Goal: Check status: Check status

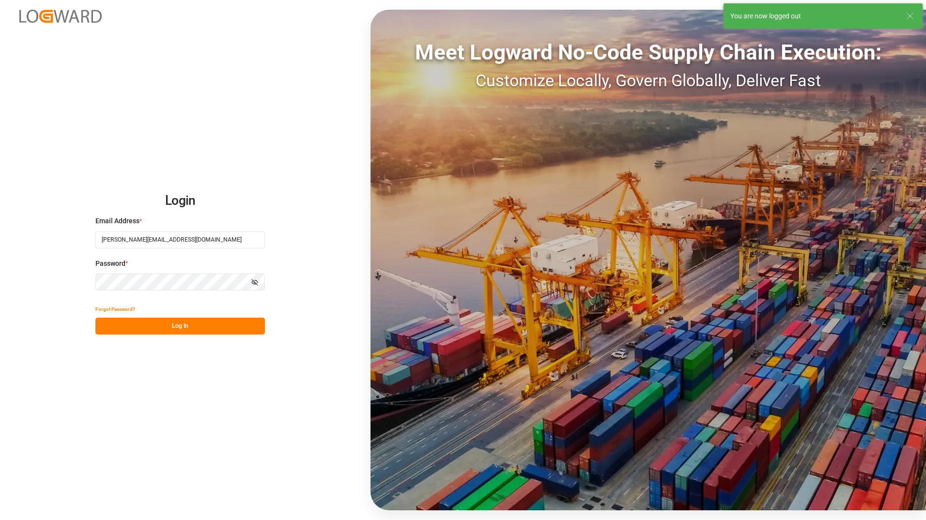
click at [199, 321] on button "Log In" at bounding box center [179, 326] width 169 height 17
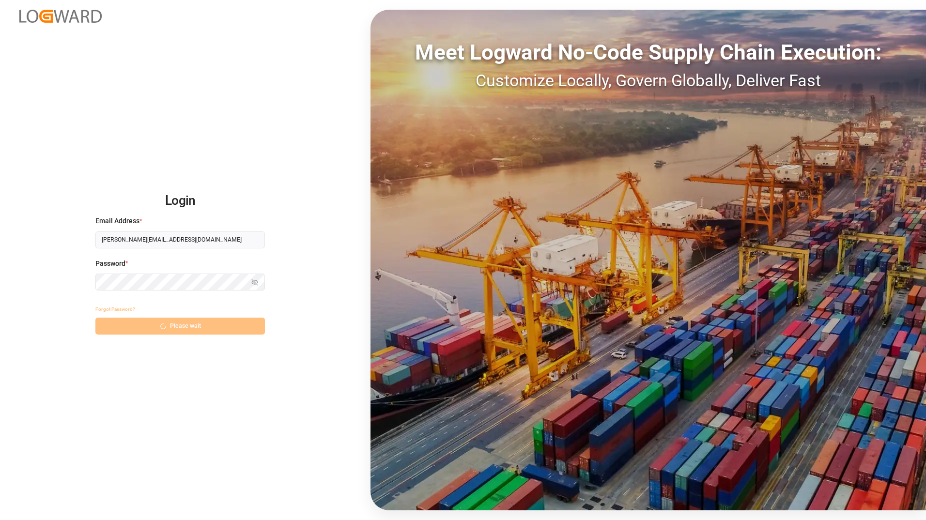
click at [0, 207] on html "Login Email Address * [PERSON_NAME][EMAIL_ADDRESS][DOMAIN_NAME] Password * Show…" at bounding box center [463, 260] width 926 height 520
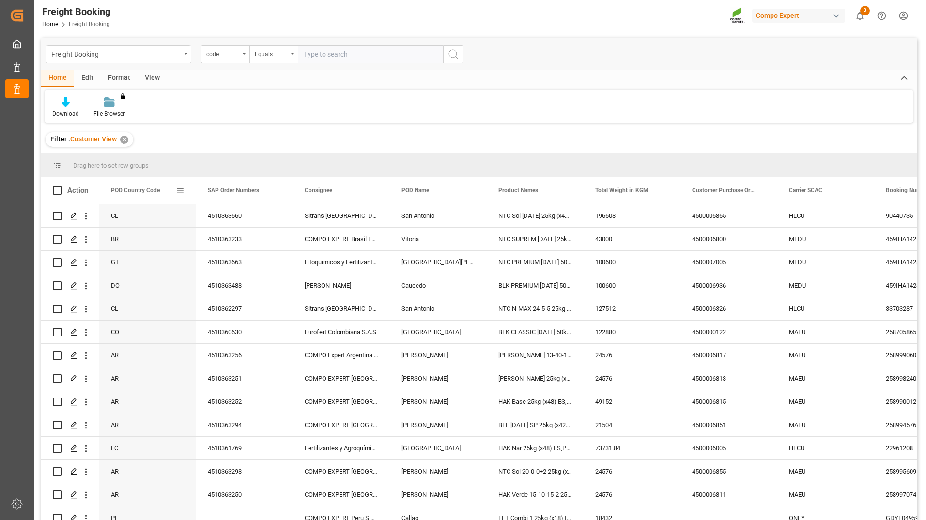
click at [181, 187] on span at bounding box center [180, 190] width 9 height 9
click at [228, 286] on span "Group by POD Country Code" at bounding box center [234, 284] width 92 height 18
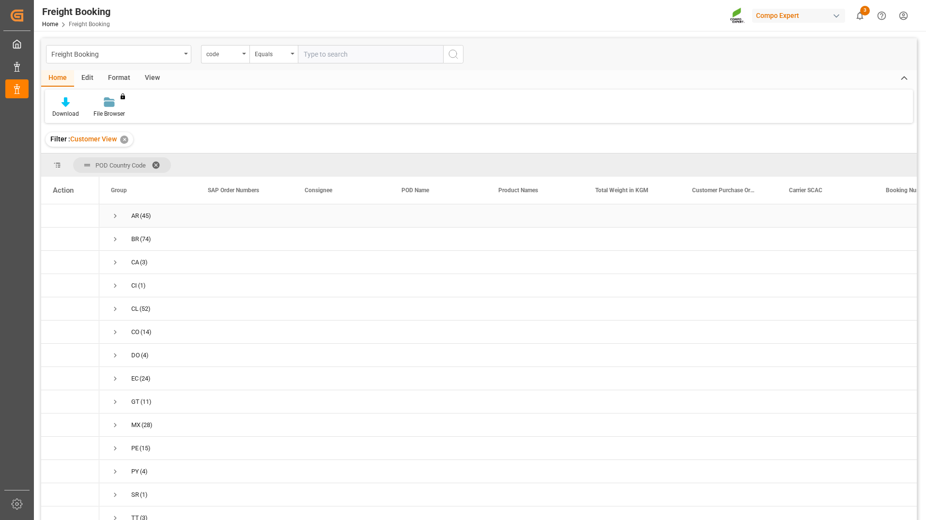
click at [115, 218] on span "Press SPACE to select this row." at bounding box center [115, 216] width 9 height 9
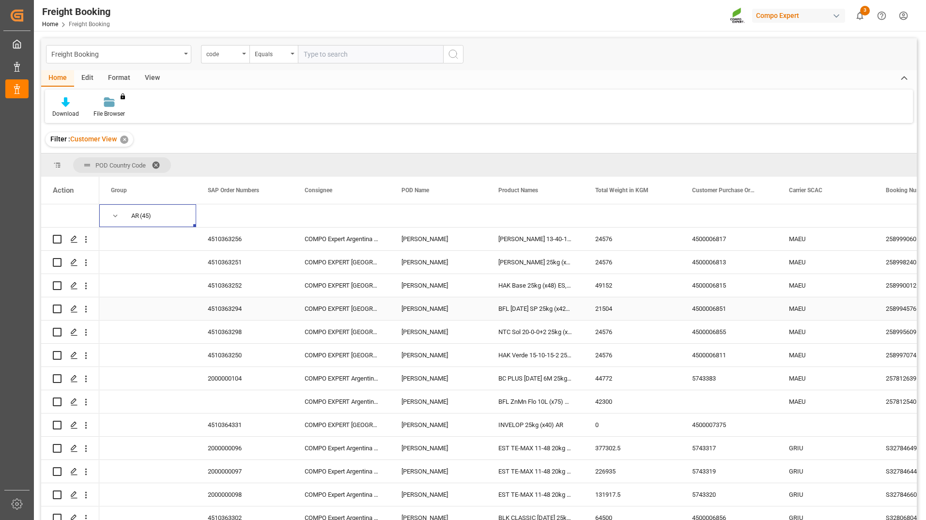
click at [776, 298] on div "4510363294 COMPO EXPERT Argentina SRL [PERSON_NAME] BFL [DATE] SP 25kg (x42) IN…" at bounding box center [825, 308] width 1453 height 23
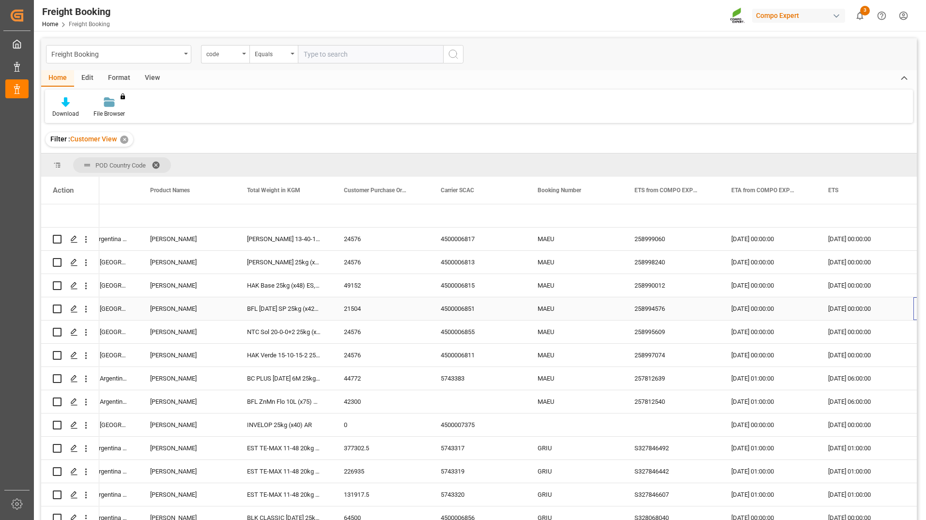
scroll to position [0, 348]
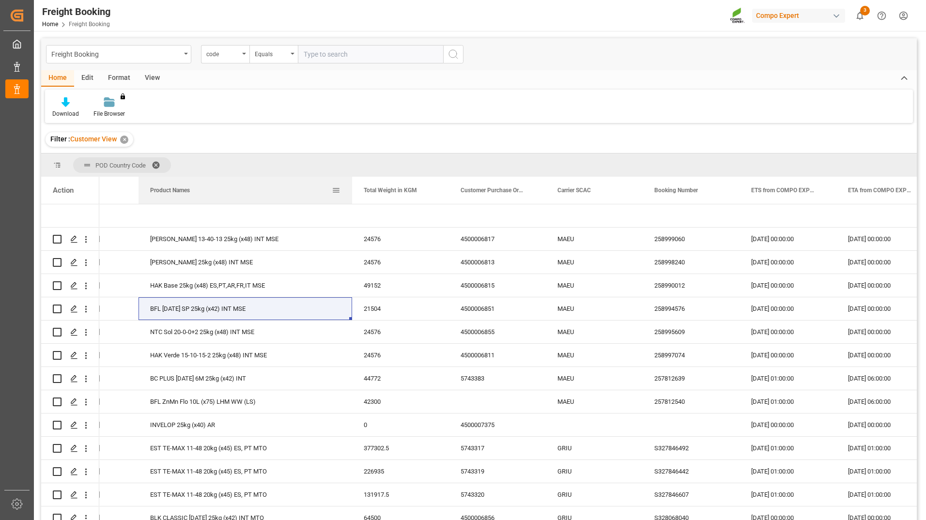
drag, startPoint x: 234, startPoint y: 193, endPoint x: 351, endPoint y: 188, distance: 116.8
click at [351, 188] on div at bounding box center [352, 190] width 4 height 27
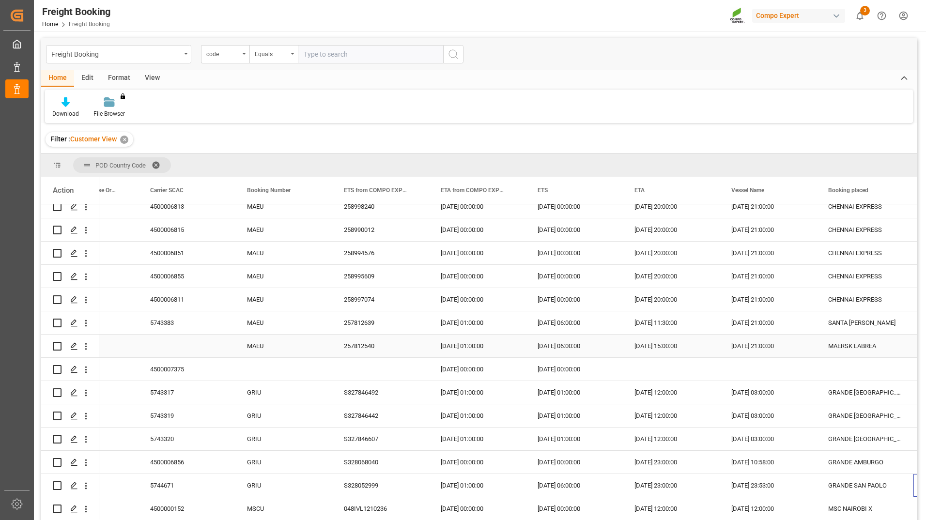
scroll to position [0, 755]
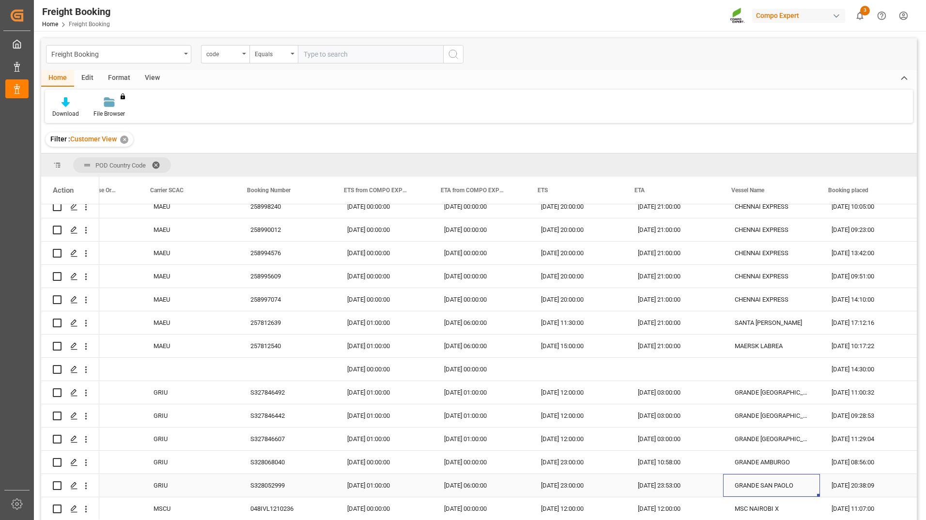
click at [735, 488] on div "GRANDE SAN PAOLO" at bounding box center [771, 485] width 97 height 23
click at [564, 484] on div "[DATE] 23:00:00" at bounding box center [577, 485] width 97 height 23
drag, startPoint x: 675, startPoint y: 492, endPoint x: 666, endPoint y: 492, distance: 8.7
click at [670, 493] on div "[DATE] 23:53:00" at bounding box center [674, 485] width 97 height 23
click at [658, 488] on div "[DATE] 23:53:00" at bounding box center [674, 485] width 97 height 23
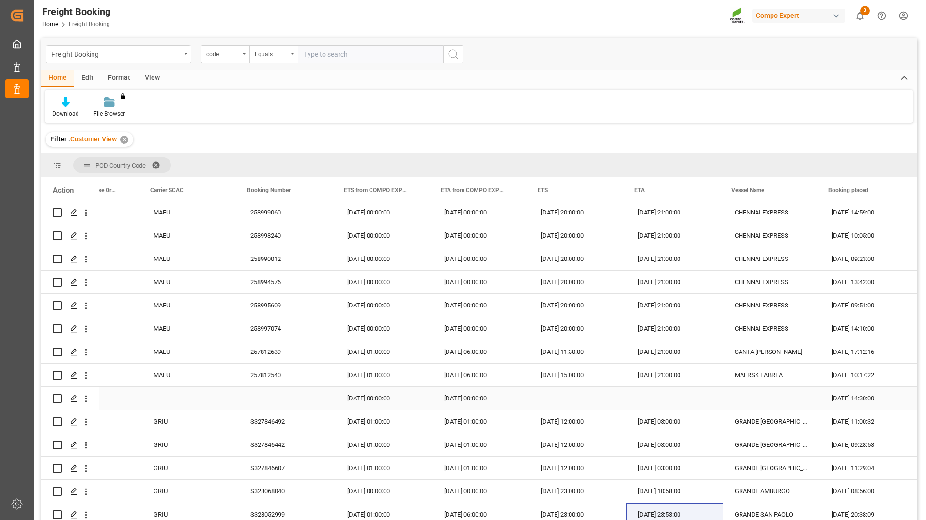
scroll to position [0, 0]
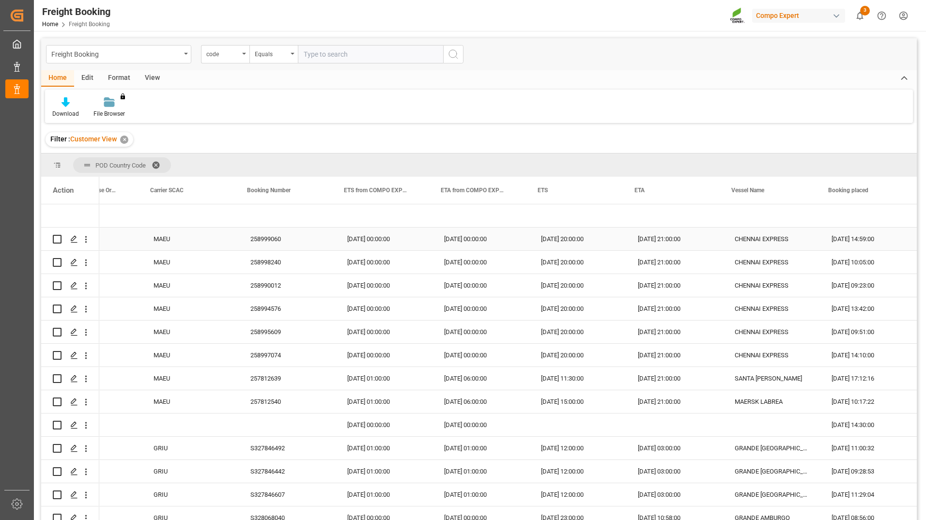
click at [764, 244] on div "CHENNAI EXPRESS" at bounding box center [771, 239] width 97 height 23
click at [555, 245] on div "[DATE] 20:00:00" at bounding box center [577, 239] width 97 height 23
click at [661, 247] on div "[DATE] 21:00:00" at bounding box center [674, 239] width 97 height 23
click at [657, 245] on div "[DATE] 21:00:00" at bounding box center [674, 239] width 97 height 23
click at [662, 245] on div "[DATE] 21:00:00" at bounding box center [674, 239] width 97 height 23
